Goal: Information Seeking & Learning: Learn about a topic

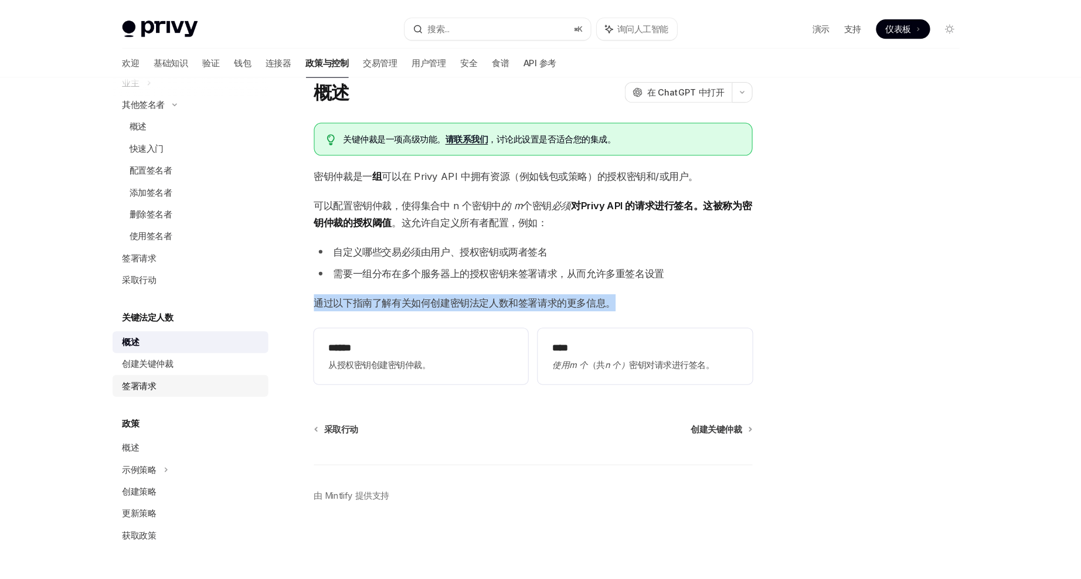
scroll to position [412, 0]
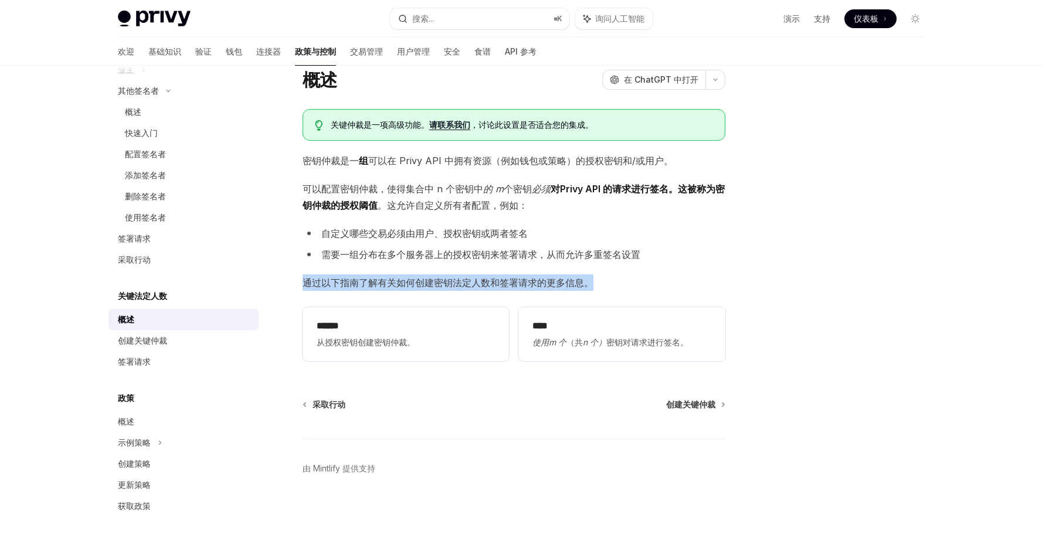
click at [141, 316] on div "概述" at bounding box center [185, 320] width 134 height 14
click at [147, 330] on button "button" at bounding box center [149, 329] width 5 height 5
click at [161, 337] on font "创建关键仲裁" at bounding box center [142, 340] width 49 height 10
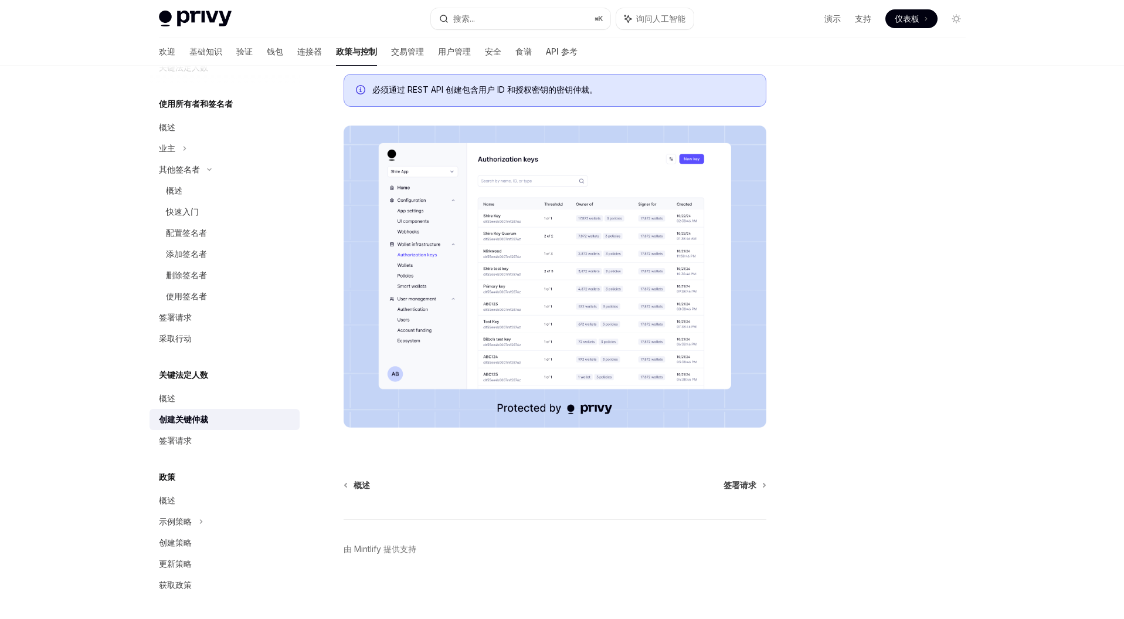
scroll to position [247, 0]
click at [181, 437] on font "签署请求" at bounding box center [175, 440] width 33 height 10
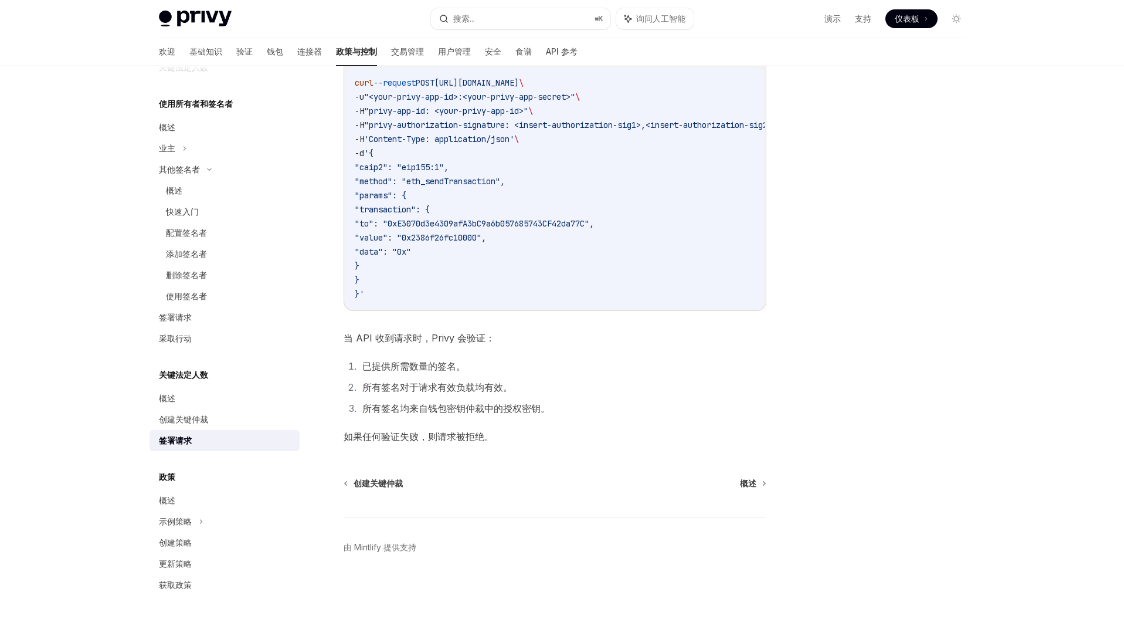
scroll to position [266, 0]
click at [179, 503] on div "概述" at bounding box center [226, 500] width 134 height 14
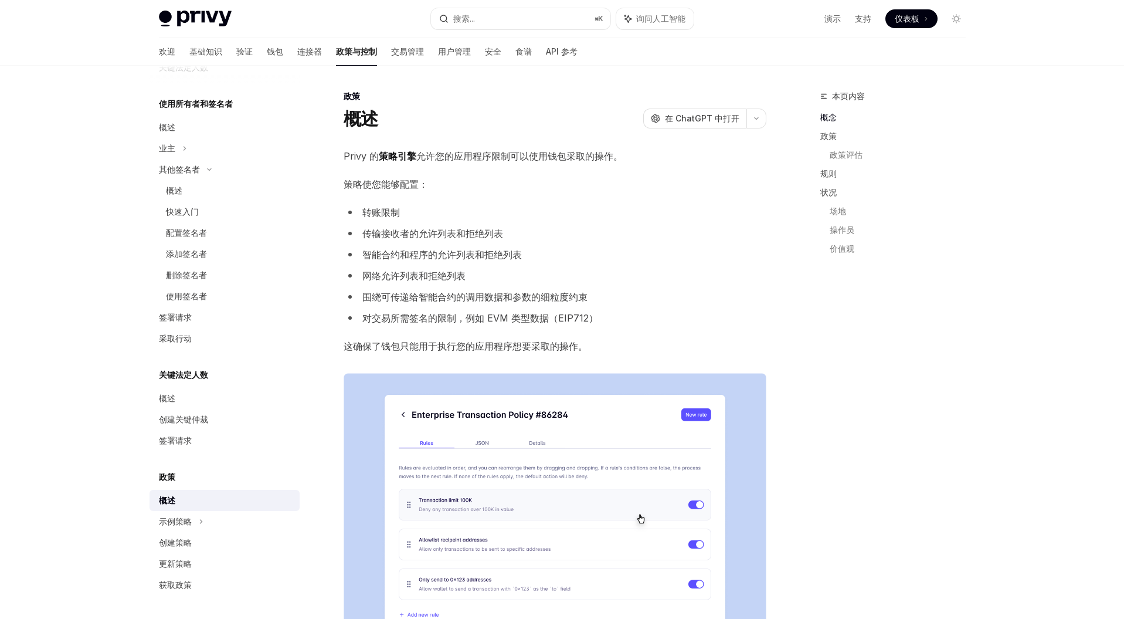
click at [182, 479] on div "政策" at bounding box center [225, 477] width 150 height 14
click at [632, 267] on li "网络允许列表和拒绝列表" at bounding box center [555, 275] width 423 height 16
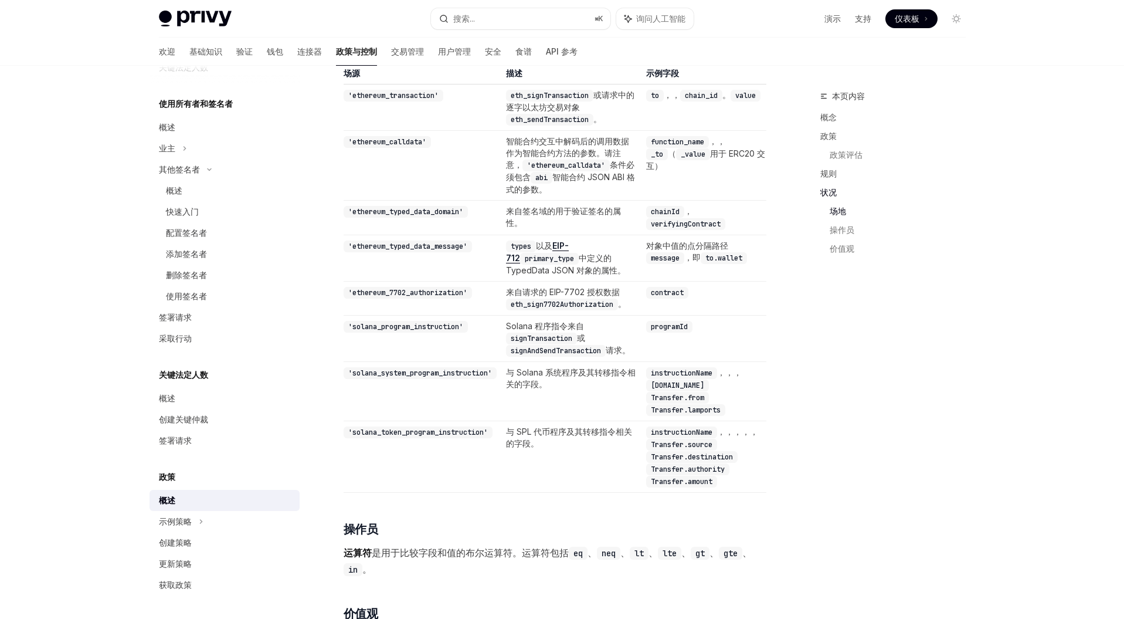
scroll to position [2992, 0]
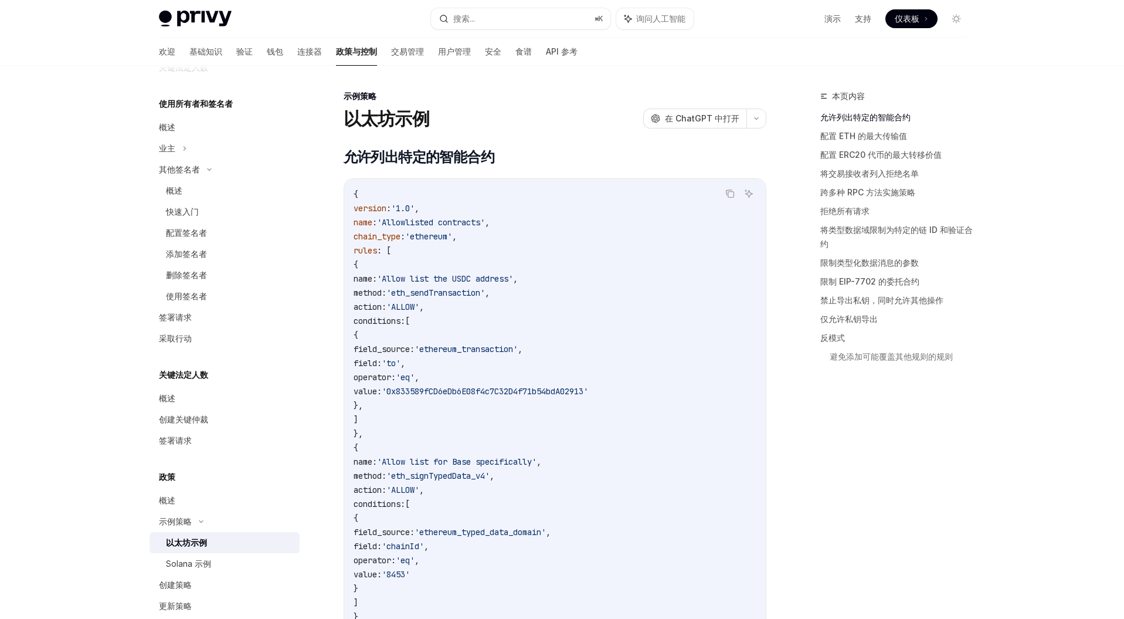
click at [201, 541] on font "以太坊示例" at bounding box center [186, 542] width 41 height 10
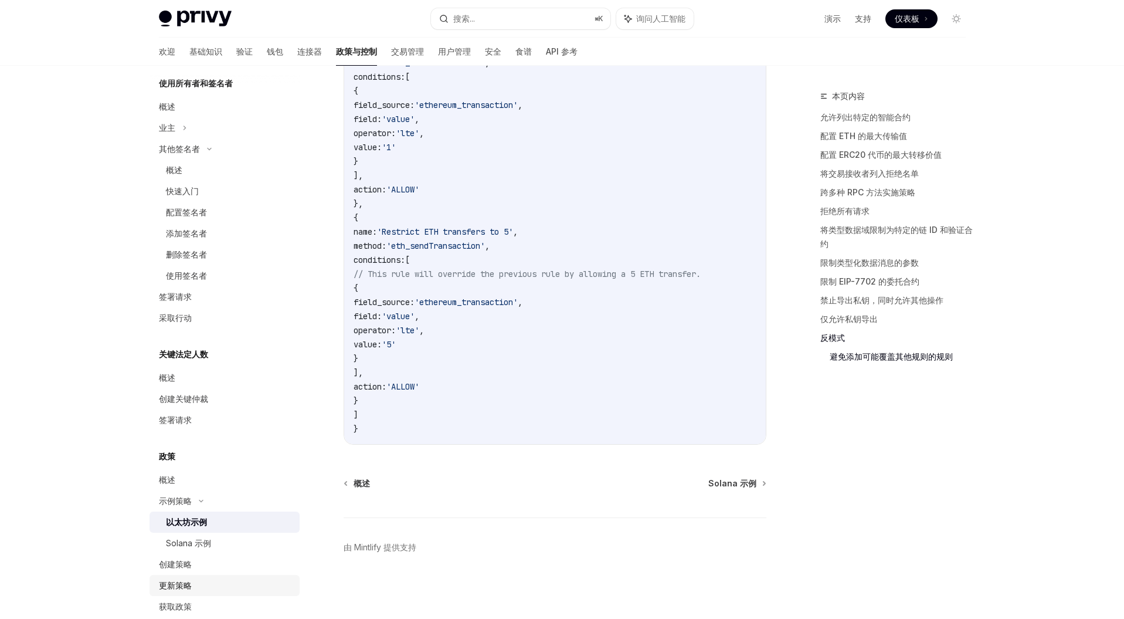
scroll to position [376, 0]
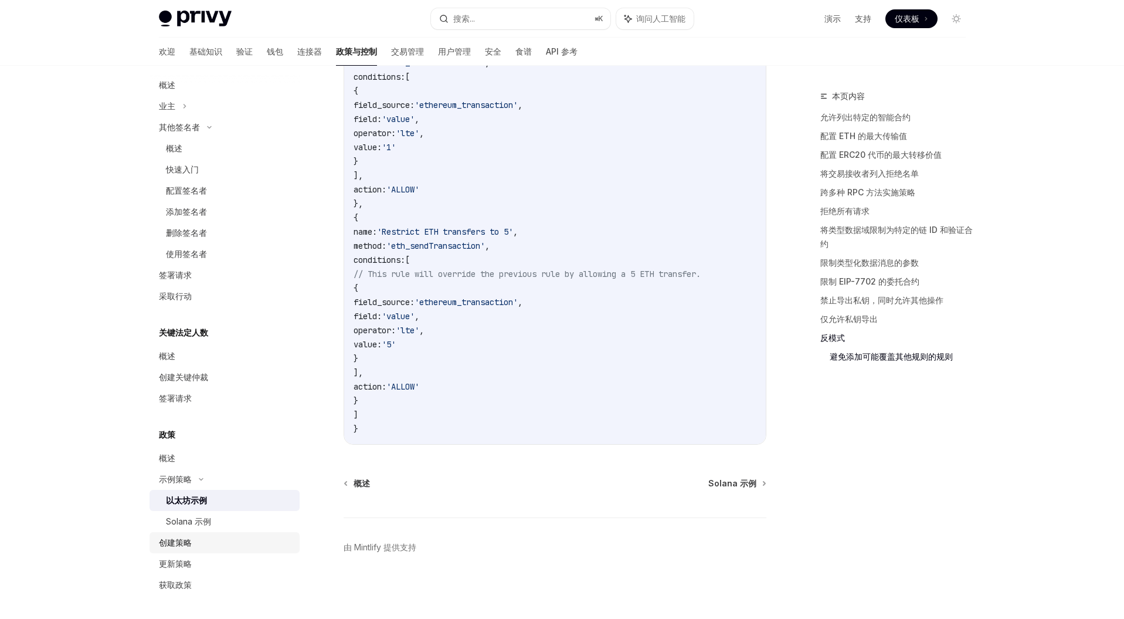
click at [178, 547] on font "创建策略" at bounding box center [175, 542] width 33 height 10
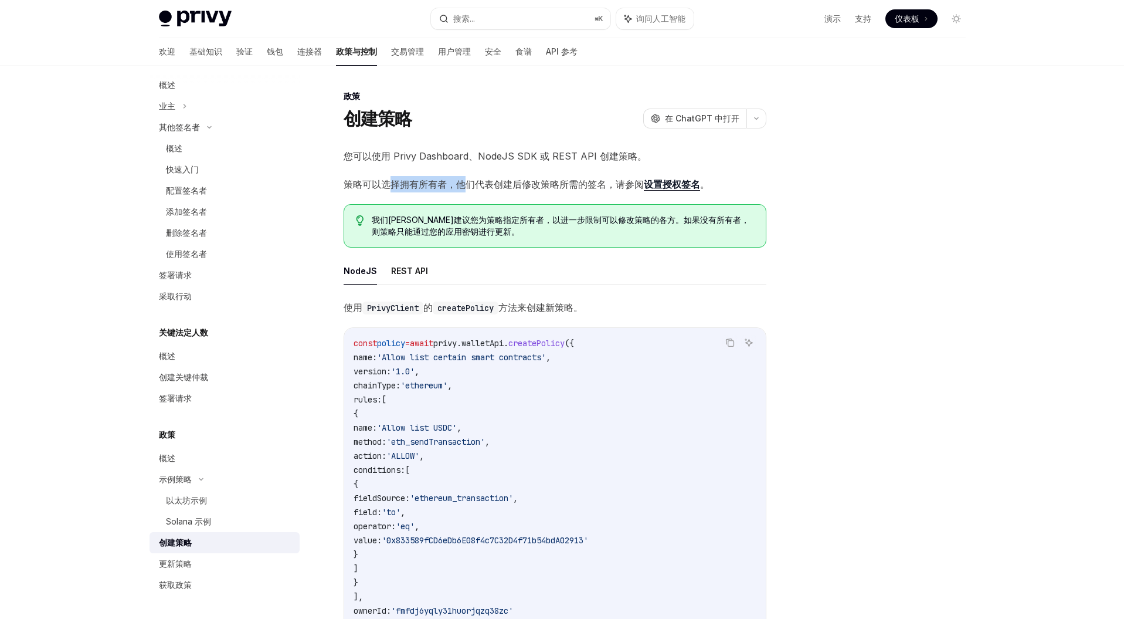
drag, startPoint x: 394, startPoint y: 188, endPoint x: 467, endPoint y: 188, distance: 73.3
click at [467, 188] on font "策略可以选择拥有所有者，他们代表创建后修改策略所需的签名，请参阅" at bounding box center [494, 184] width 300 height 12
click at [555, 186] on font "策略可以选择拥有所有者，他们代表创建后修改策略所需的签名，请参阅" at bounding box center [494, 184] width 300 height 12
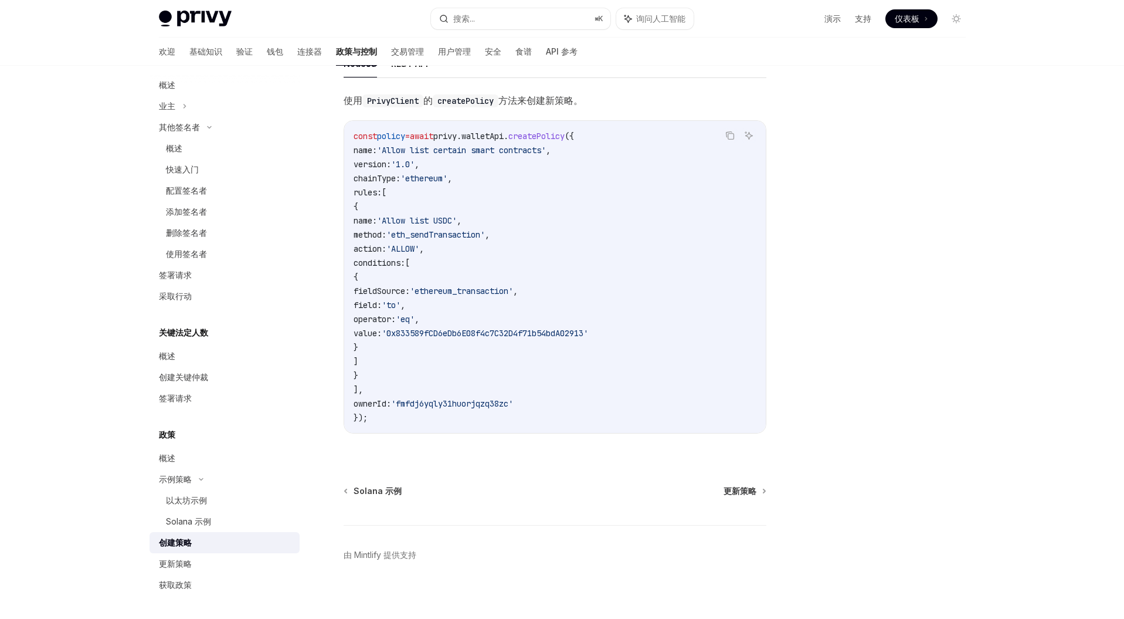
scroll to position [223, 0]
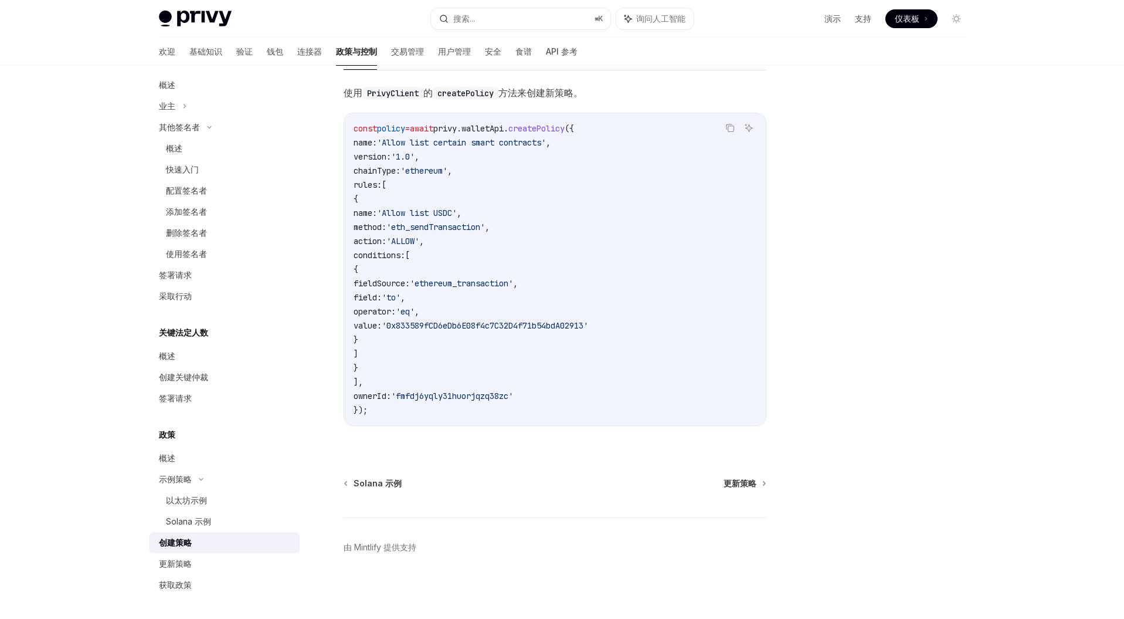
click at [186, 548] on div "创建策略" at bounding box center [175, 542] width 33 height 14
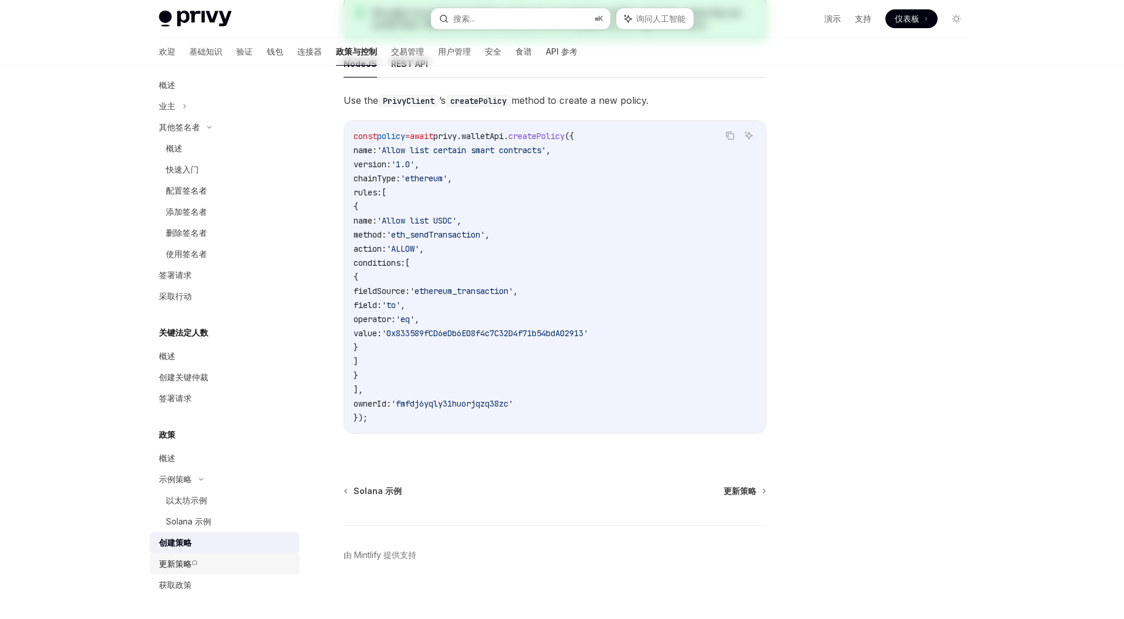
scroll to position [0, 0]
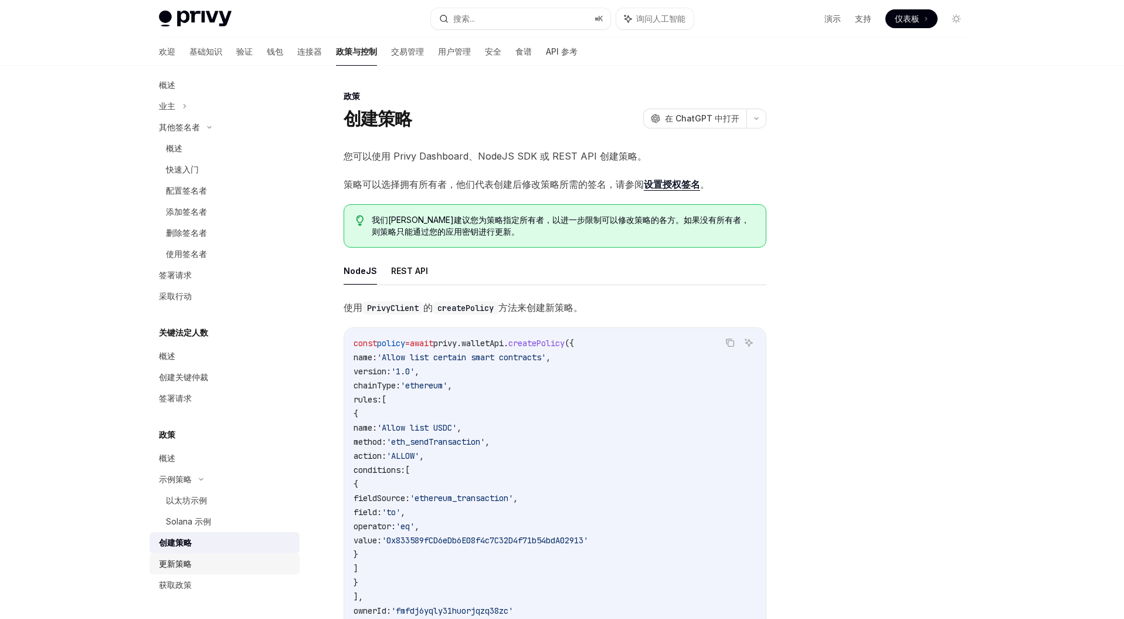
click at [187, 564] on font "更新策略" at bounding box center [175, 563] width 33 height 10
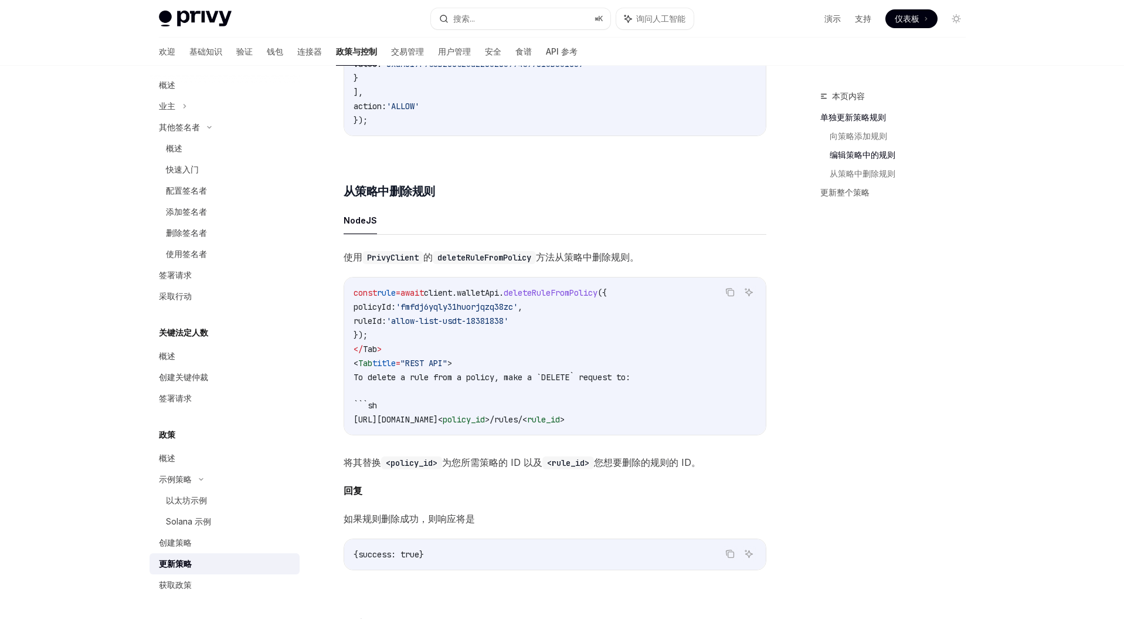
scroll to position [869, 0]
click at [386, 311] on span "policyId:" at bounding box center [375, 305] width 42 height 11
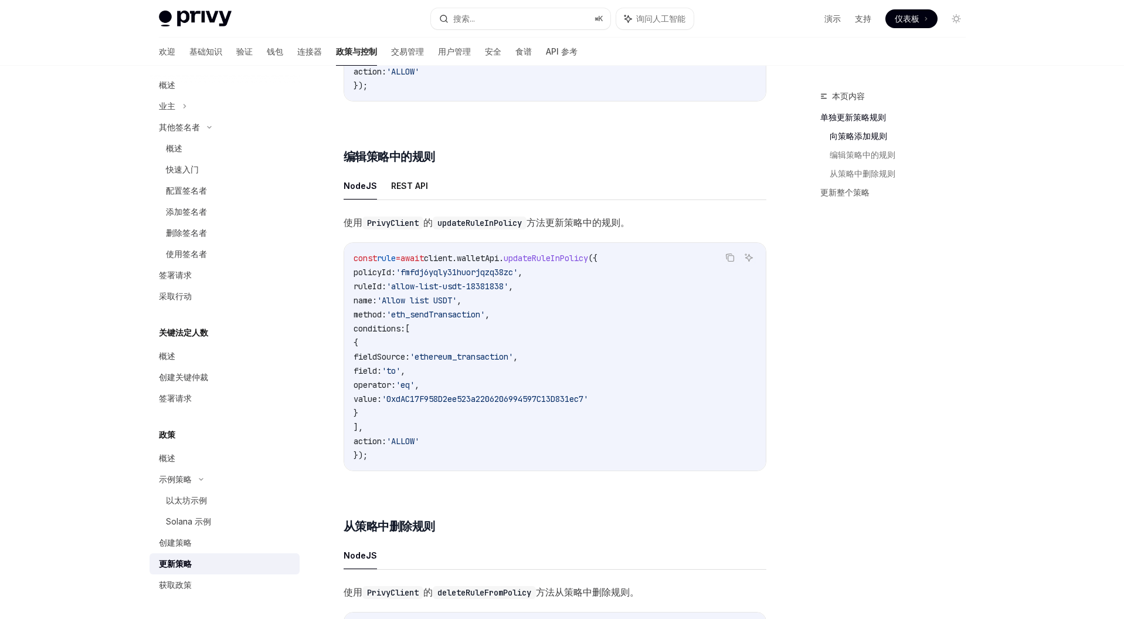
scroll to position [518, 0]
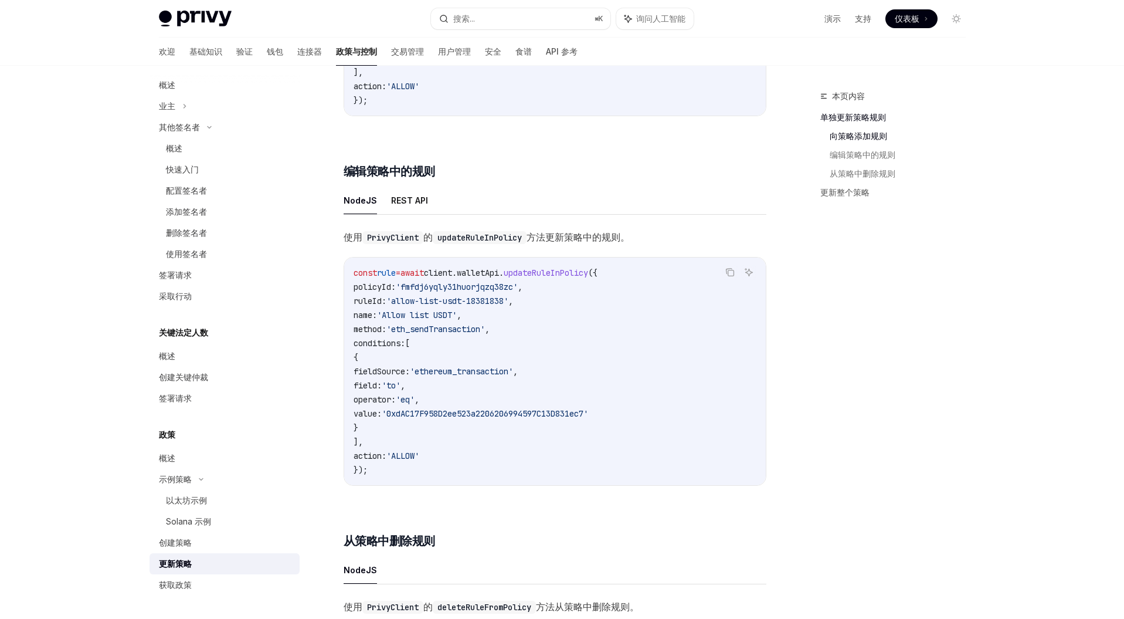
click at [467, 292] on span "'fmfdj6yqly31huorjqzq38zc'" at bounding box center [457, 286] width 122 height 11
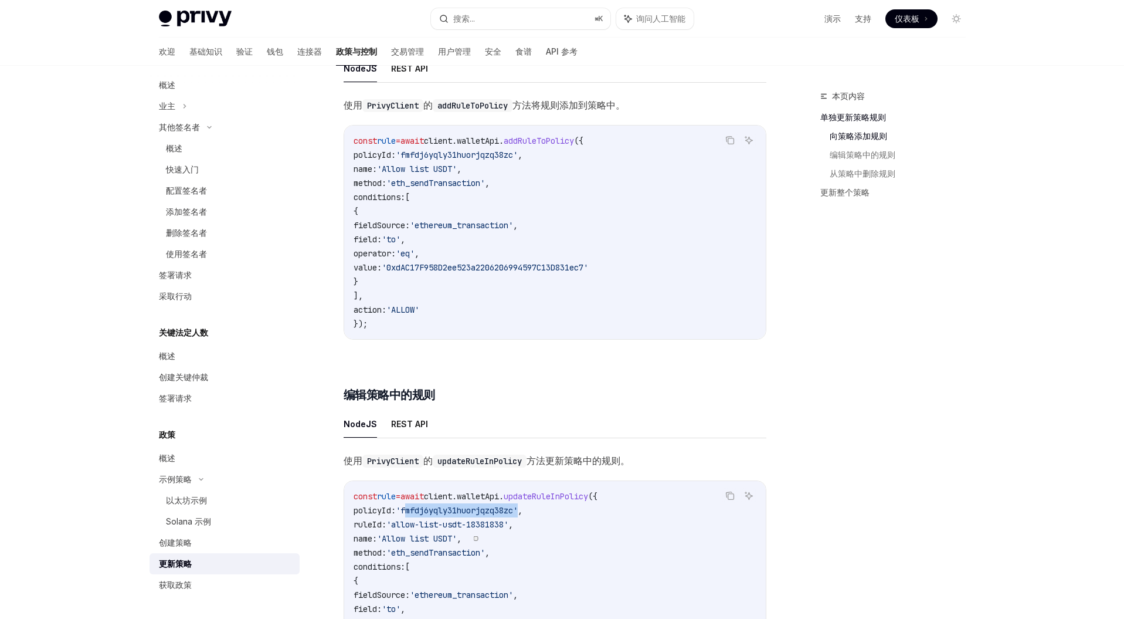
scroll to position [181, 0]
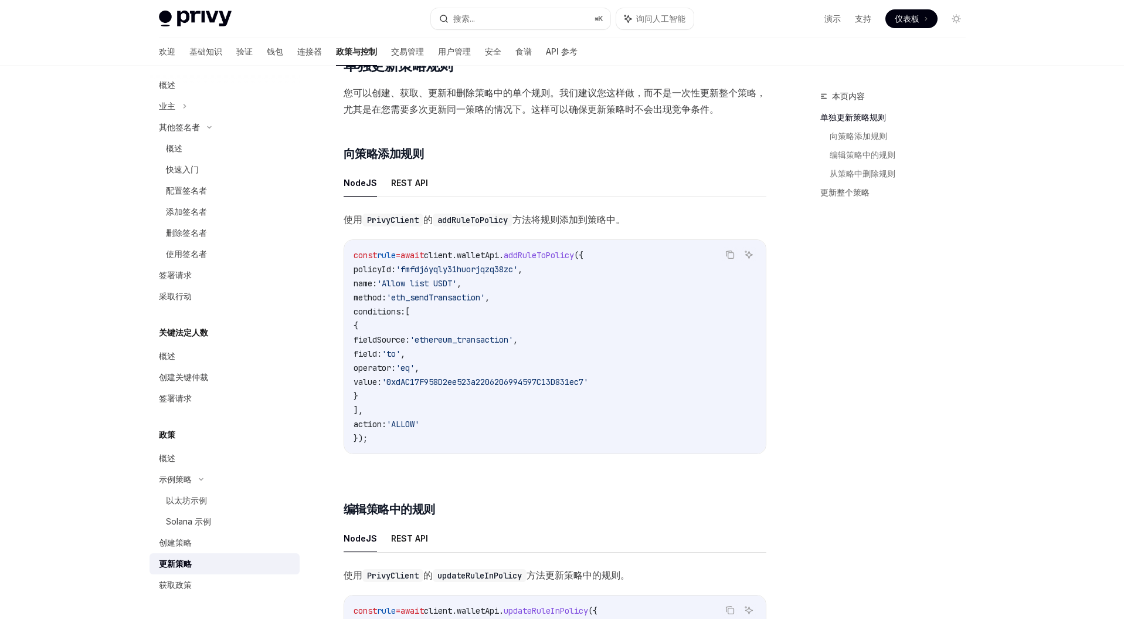
click at [402, 262] on code "const rule = await client . walletApi . addRuleToPolicy ({ policyId: 'fmfdj6yql…" at bounding box center [555, 346] width 403 height 197
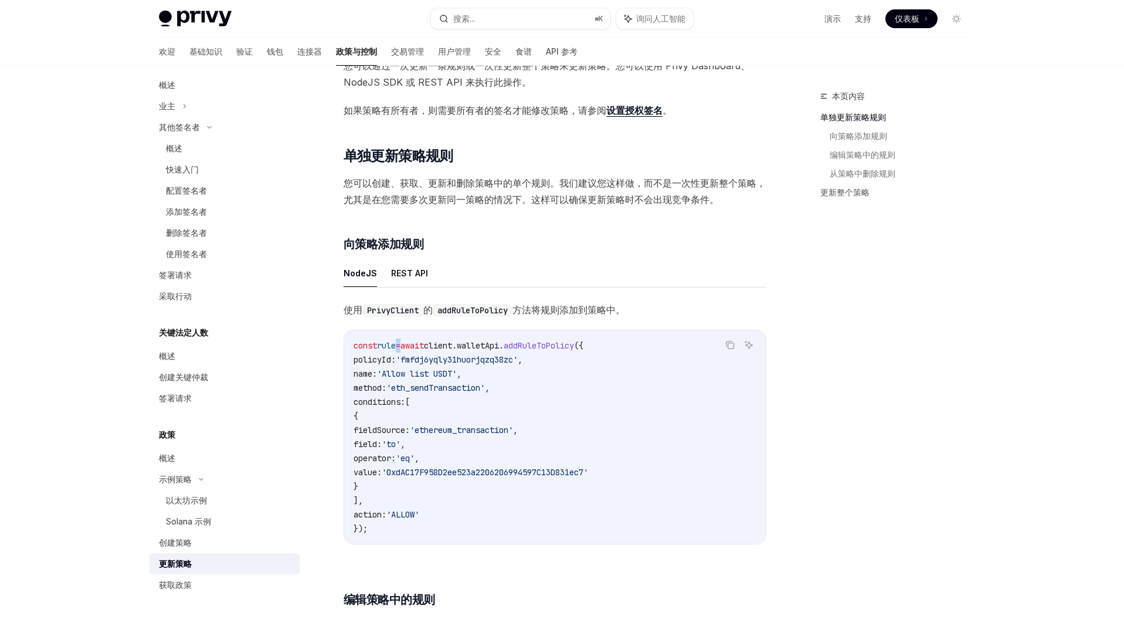
scroll to position [88, 0]
click at [555, 350] on span "addRuleToPolicy" at bounding box center [539, 347] width 70 height 11
click at [426, 365] on span "'fmfdj6yqly31huorjqzq38zc'" at bounding box center [457, 362] width 122 height 11
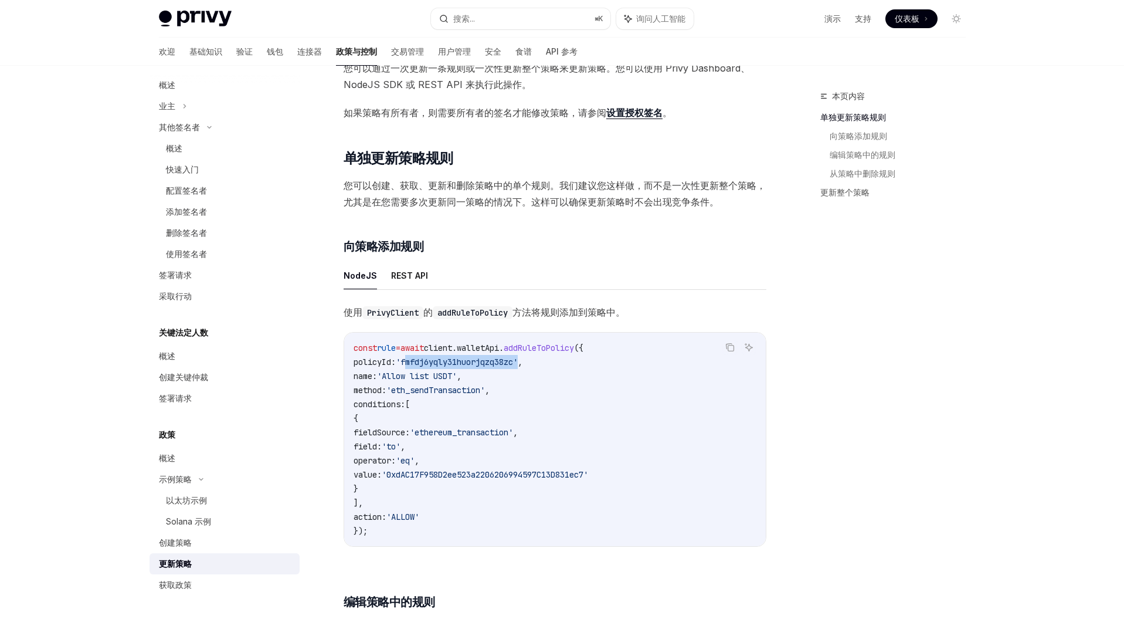
click at [426, 365] on span "'fmfdj6yqly31huorjqzq38zc'" at bounding box center [457, 362] width 122 height 11
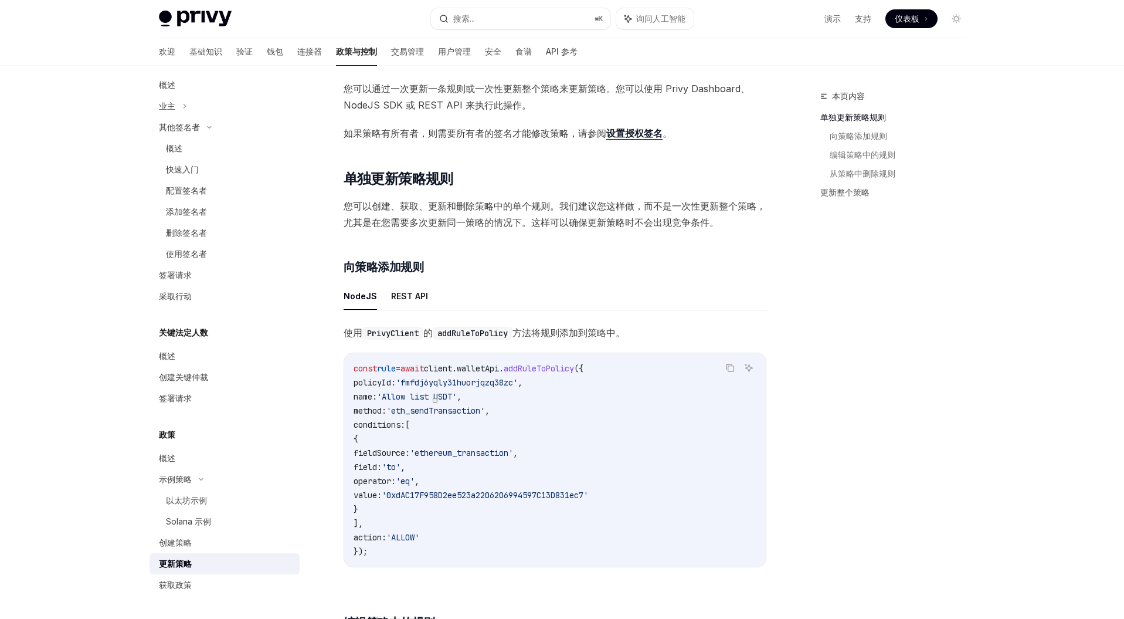
click at [547, 370] on span "addRuleToPolicy" at bounding box center [539, 368] width 70 height 11
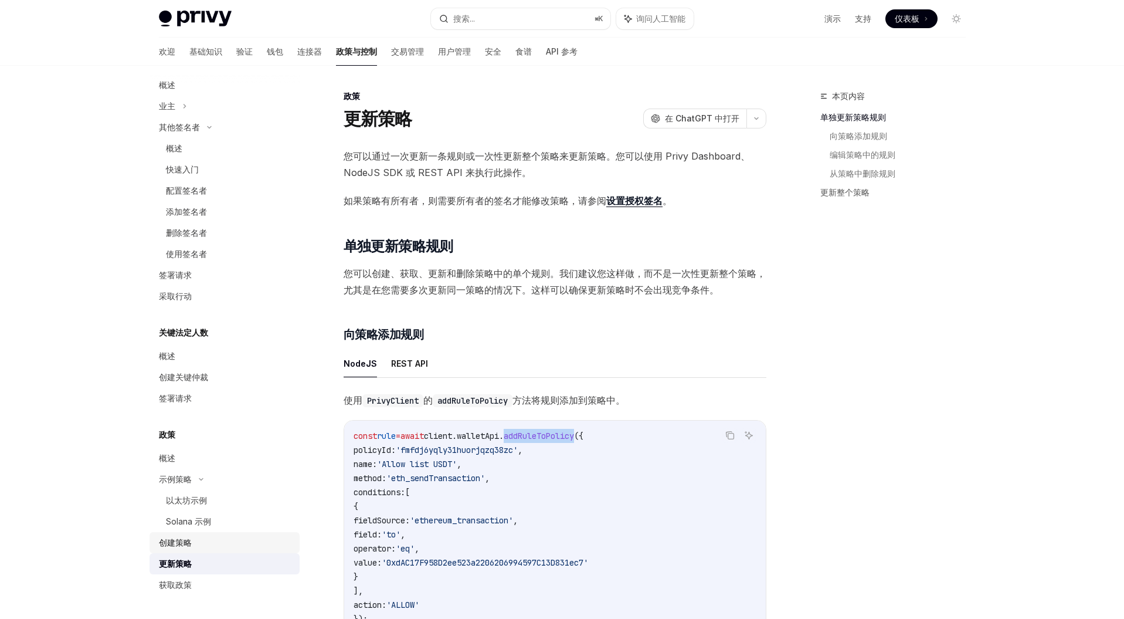
click at [182, 542] on font "创建策略" at bounding box center [175, 542] width 33 height 10
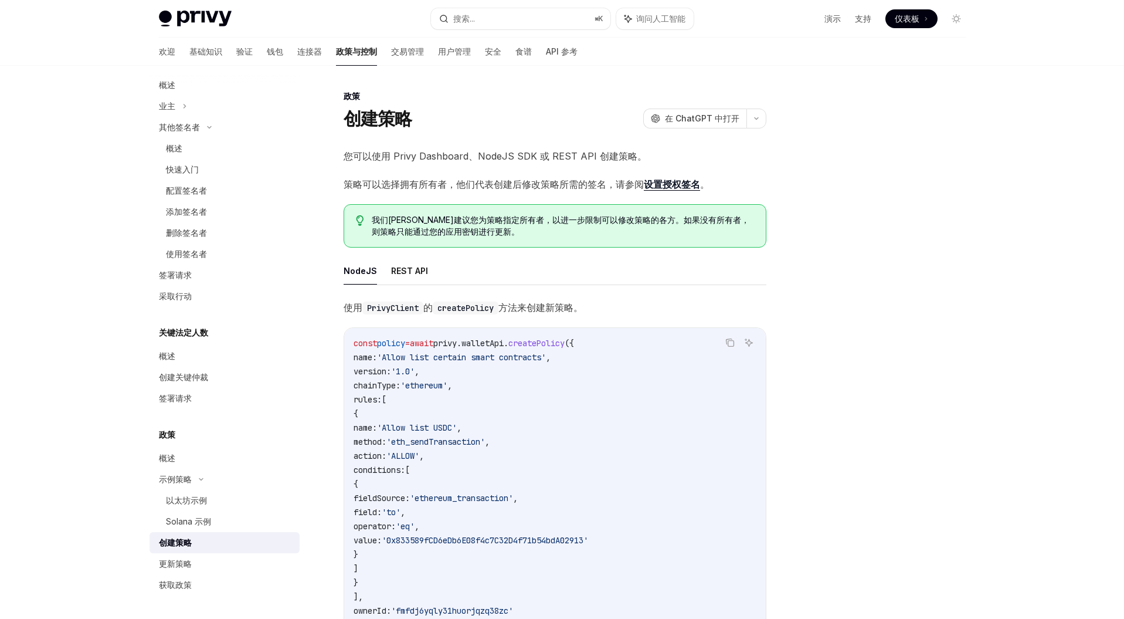
click at [549, 344] on span "createPolicy" at bounding box center [536, 343] width 56 height 11
click at [457, 364] on code "const policy = await privy . walletApi . createPolicy ({ name: 'Allow list cert…" at bounding box center [555, 484] width 403 height 296
drag, startPoint x: 409, startPoint y: 381, endPoint x: 521, endPoint y: 513, distance: 173.5
click at [547, 576] on code "const policy = await privy . walletApi . createPolicy ({ name: 'Allow list cert…" at bounding box center [555, 484] width 403 height 296
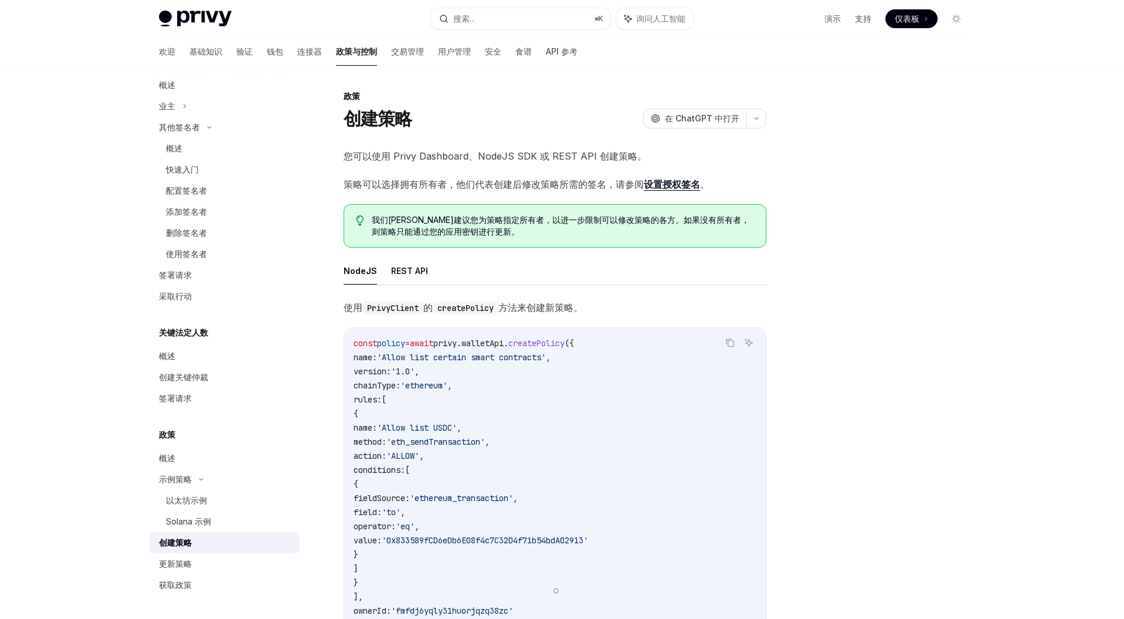
click at [391, 334] on div "const policy = await privy . walletApi . createPolicy ({ name: 'Allow list cert…" at bounding box center [555, 484] width 422 height 312
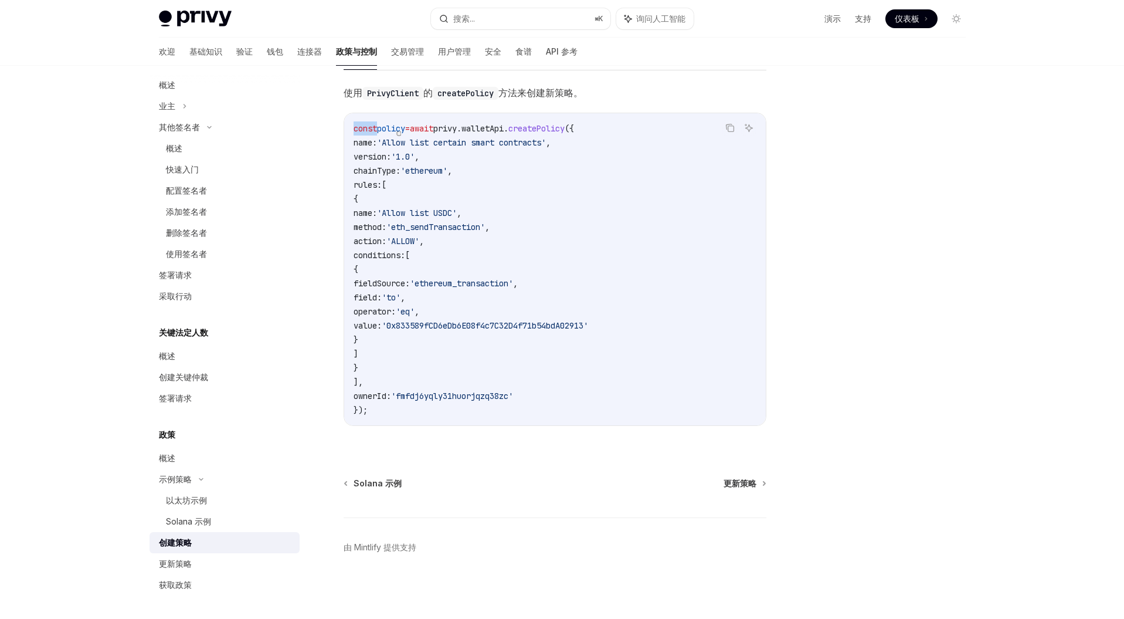
scroll to position [221, 0]
click at [163, 564] on font "更新策略" at bounding box center [175, 563] width 33 height 10
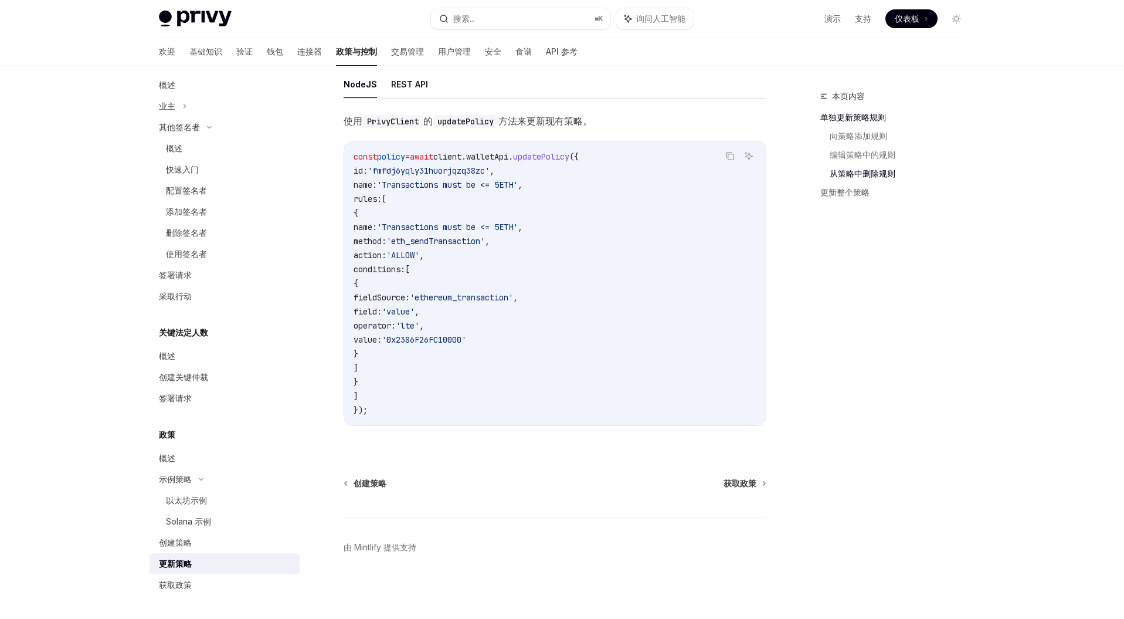
scroll to position [1478, 0]
click at [182, 584] on font "获取政策" at bounding box center [175, 584] width 33 height 10
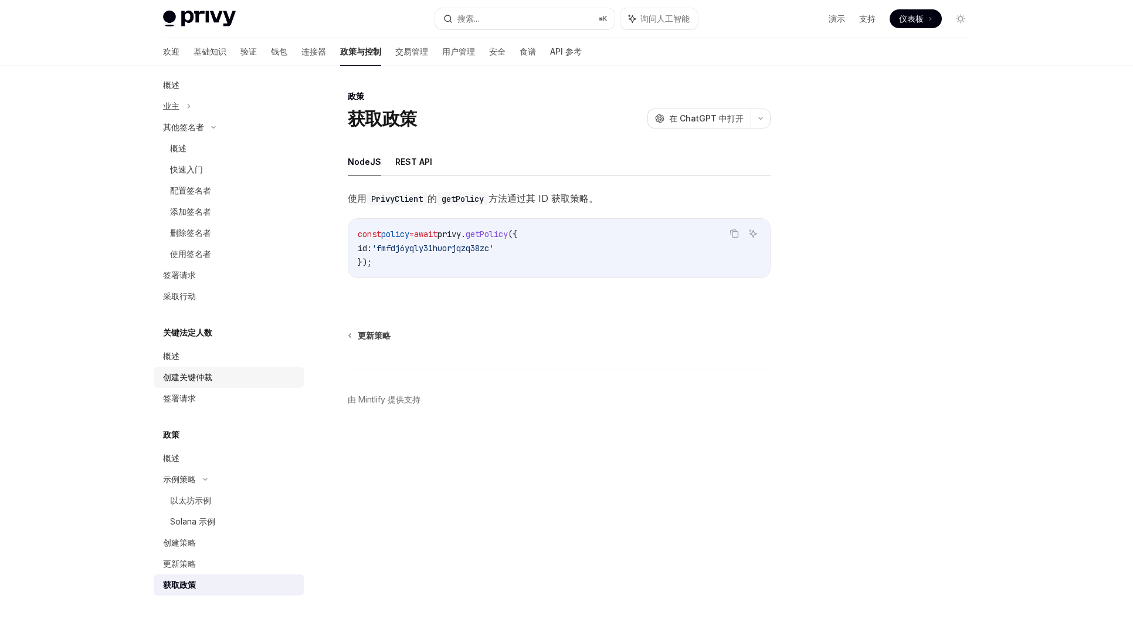
click at [206, 385] on link "创建关键仲裁" at bounding box center [229, 377] width 150 height 21
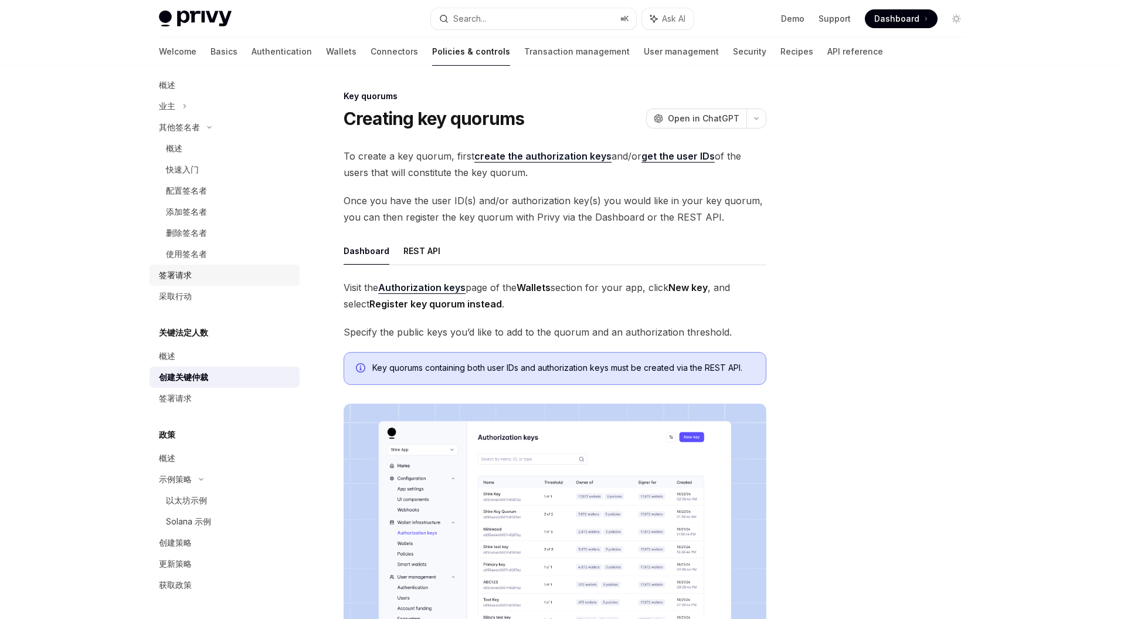
click at [213, 266] on link "签署请求" at bounding box center [225, 274] width 150 height 21
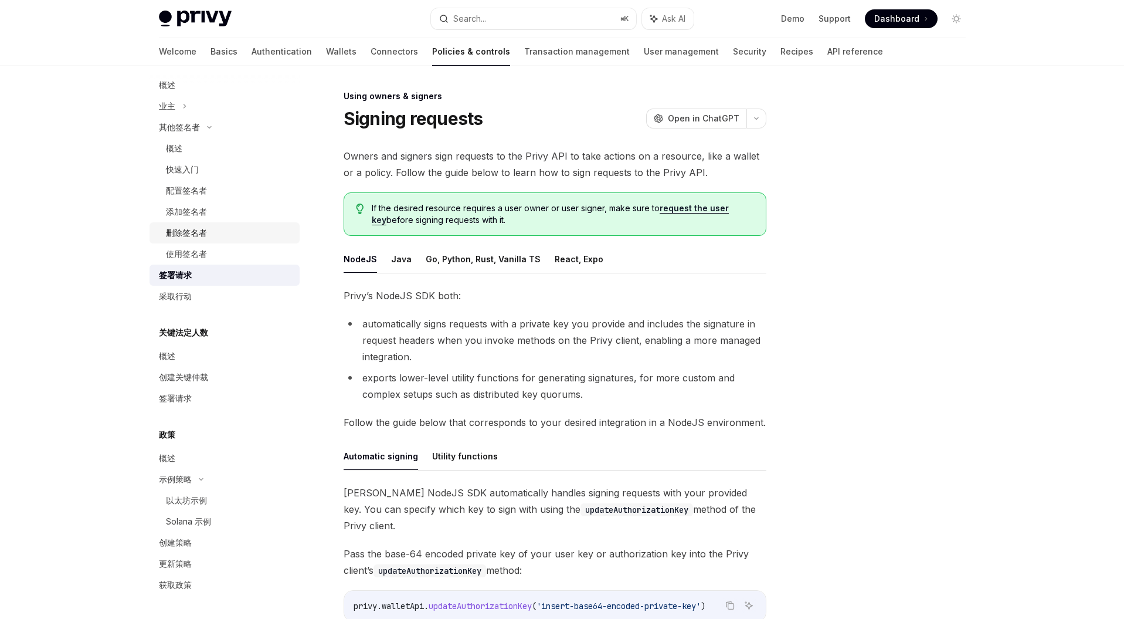
click at [212, 233] on div "删除签名者" at bounding box center [229, 233] width 127 height 14
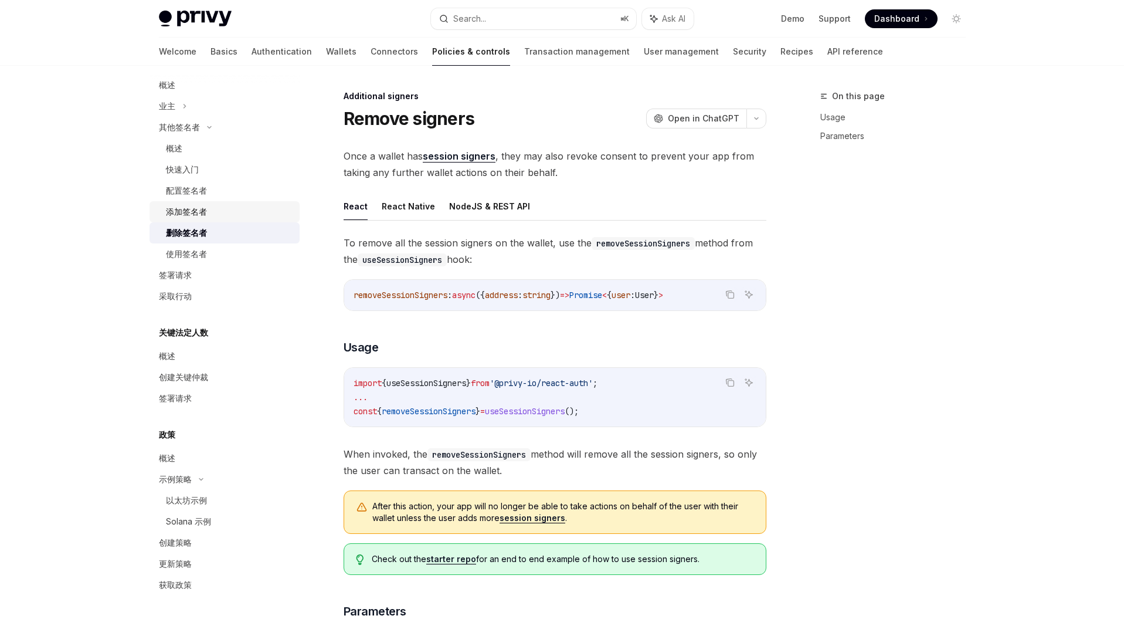
click at [212, 208] on div "添加签名者" at bounding box center [229, 212] width 127 height 14
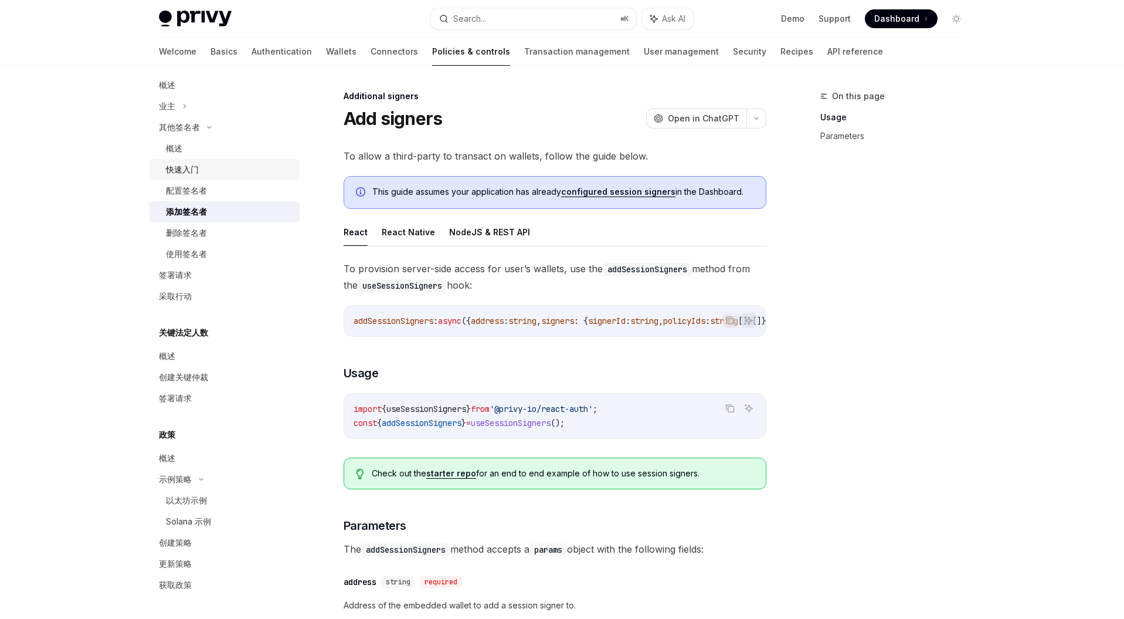
click at [208, 179] on link "快速入门" at bounding box center [225, 169] width 150 height 21
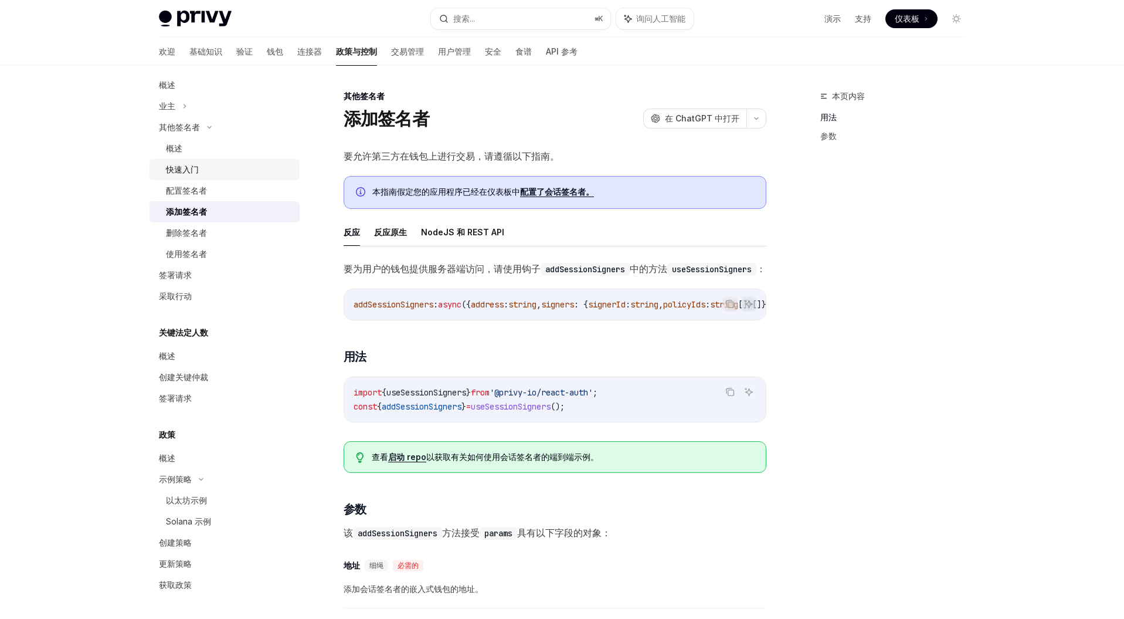
click at [205, 167] on div "快速入门" at bounding box center [229, 169] width 127 height 14
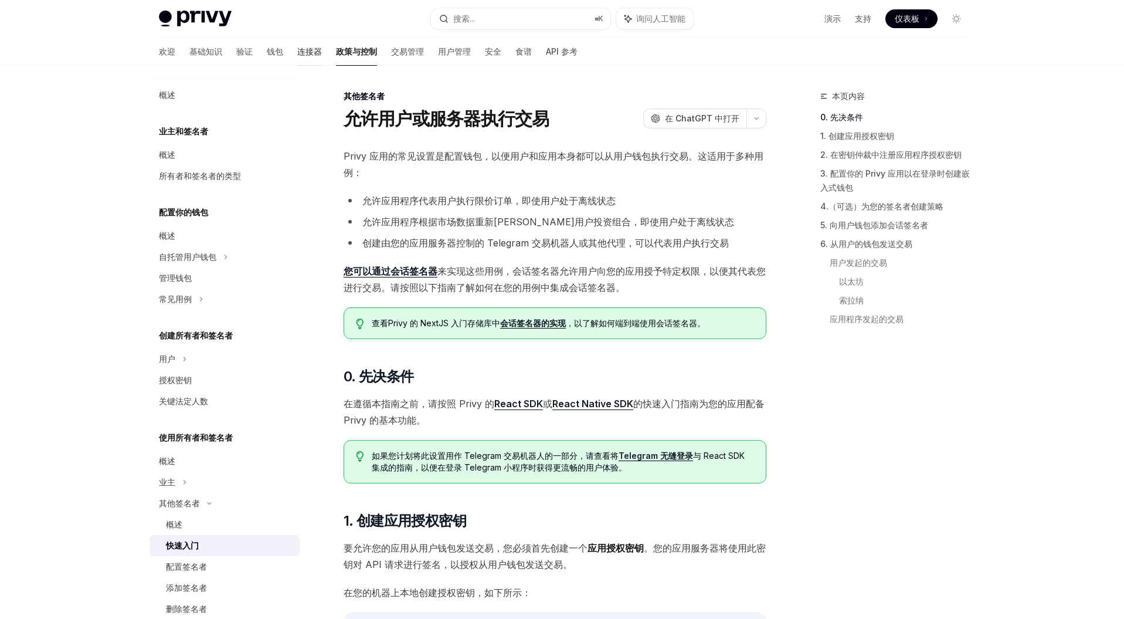
click at [297, 48] on font "连接器" at bounding box center [309, 51] width 25 height 10
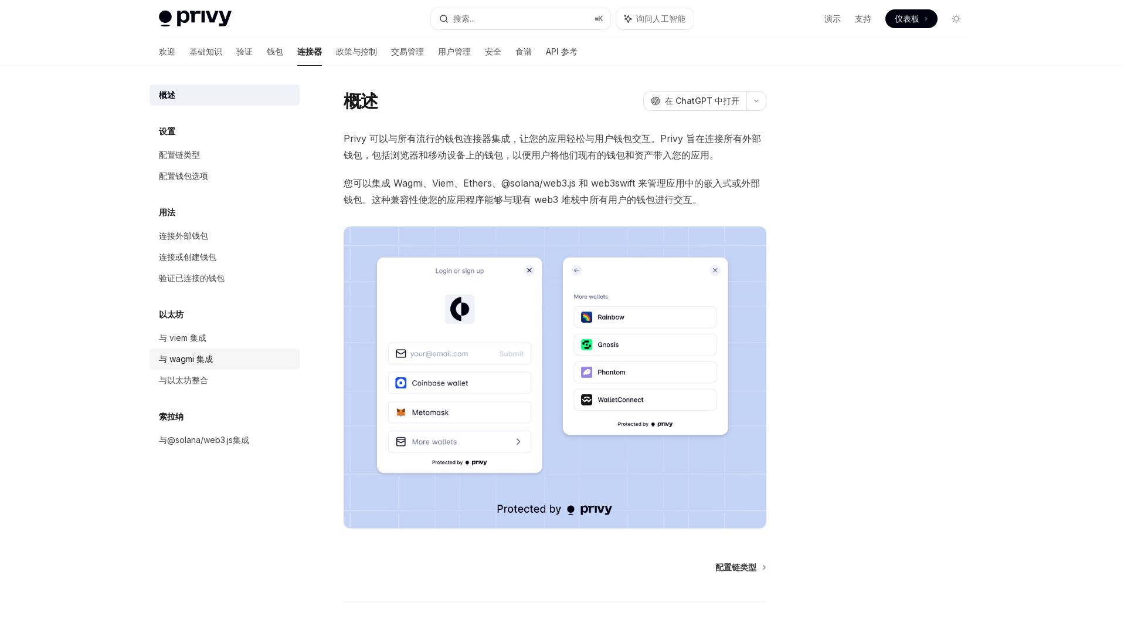
click at [182, 349] on link "与 wagmi 集成" at bounding box center [225, 358] width 150 height 21
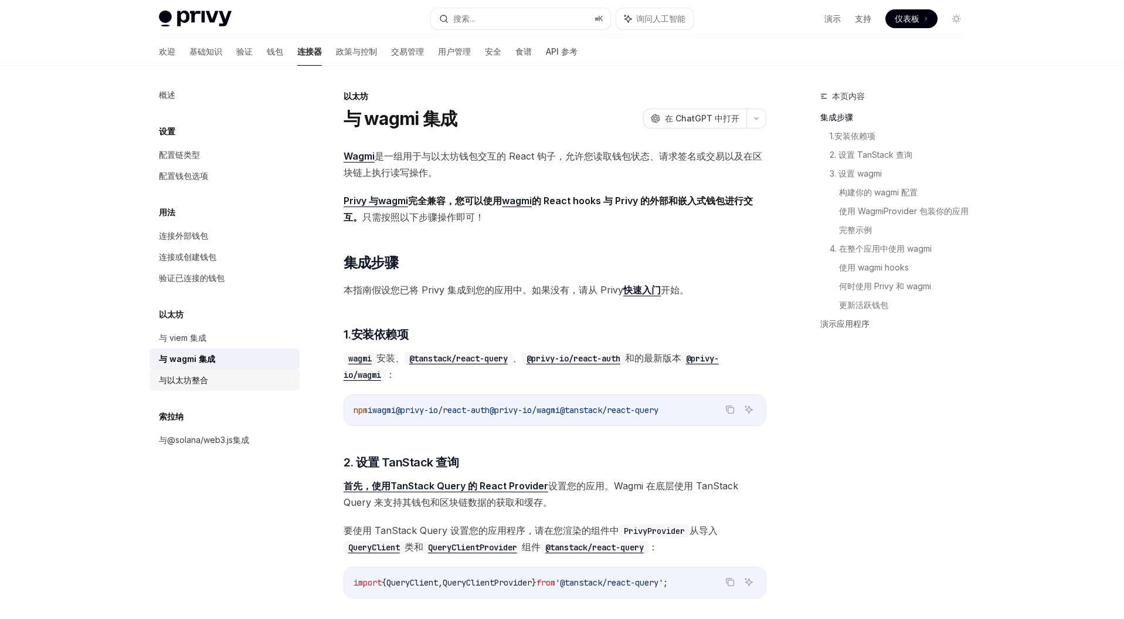
click at [186, 385] on div "与以太坊整合" at bounding box center [183, 380] width 49 height 14
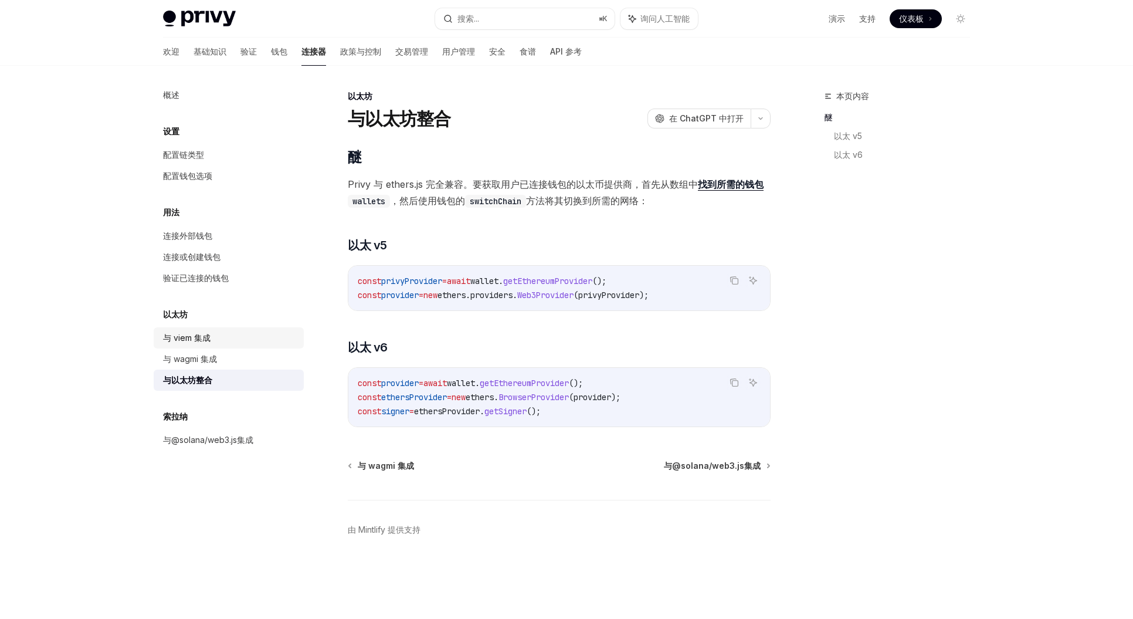
click at [189, 337] on font "与 viem 集成" at bounding box center [187, 338] width 48 height 10
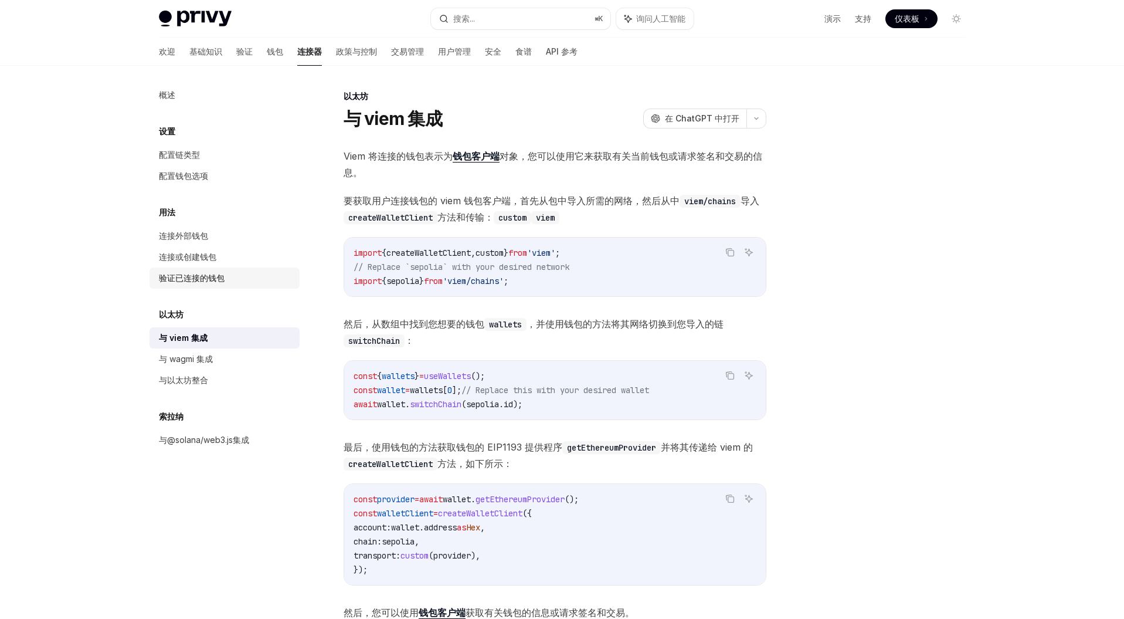
click at [200, 281] on font "验证已连接的钱包" at bounding box center [192, 278] width 66 height 10
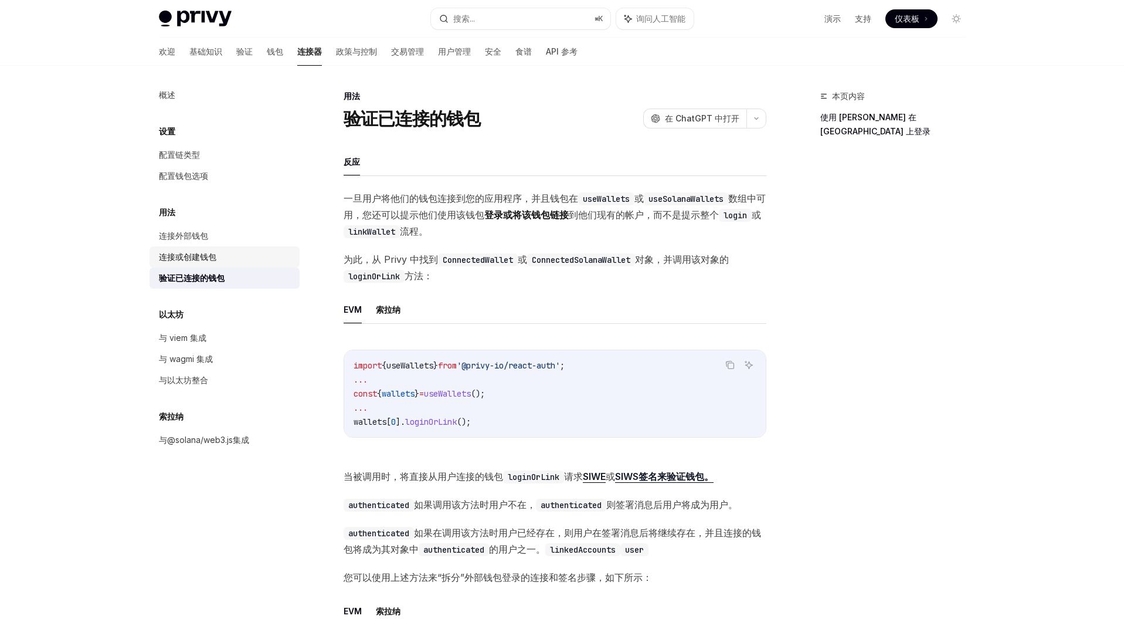
click at [200, 253] on font "连接或创建钱包" at bounding box center [187, 257] width 57 height 10
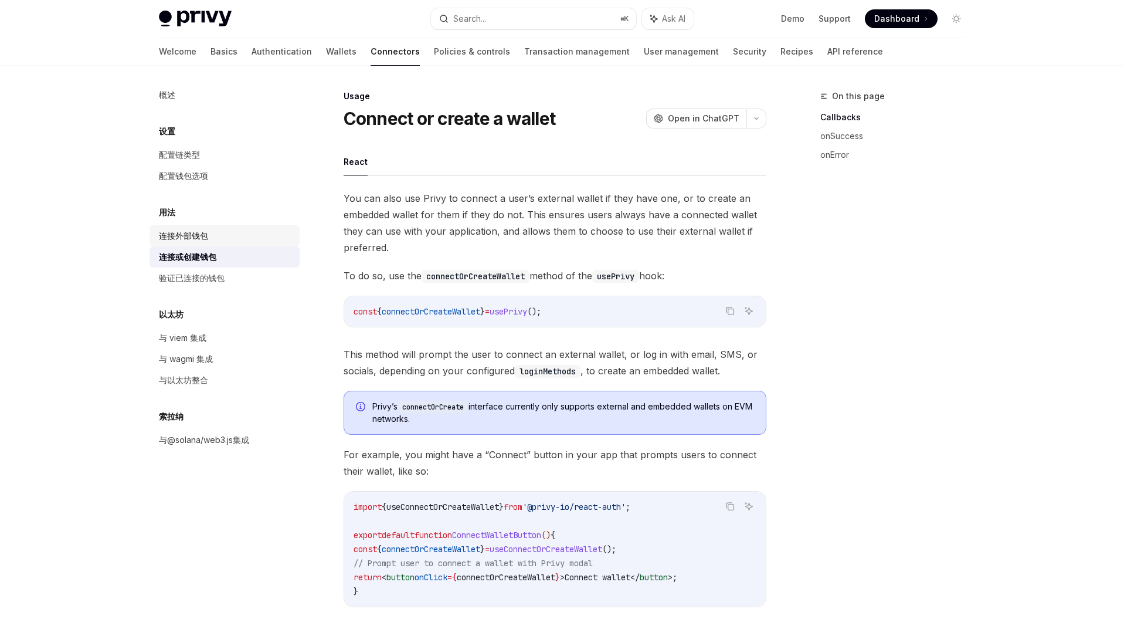
click at [201, 240] on div "连接外部钱包" at bounding box center [183, 236] width 49 height 14
type textarea "*"
